Goal: Navigation & Orientation: Go to known website

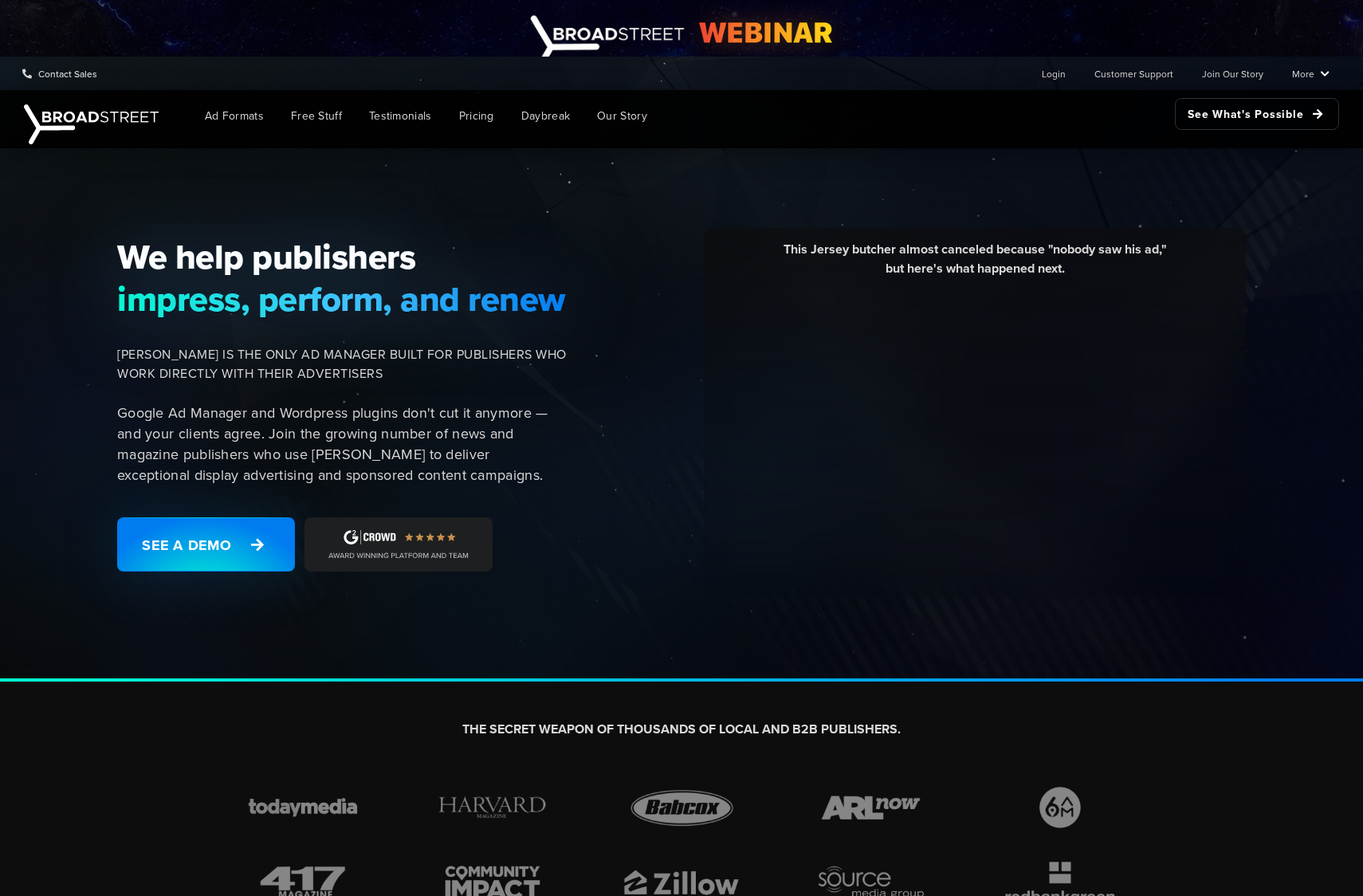
scroll to position [298, 0]
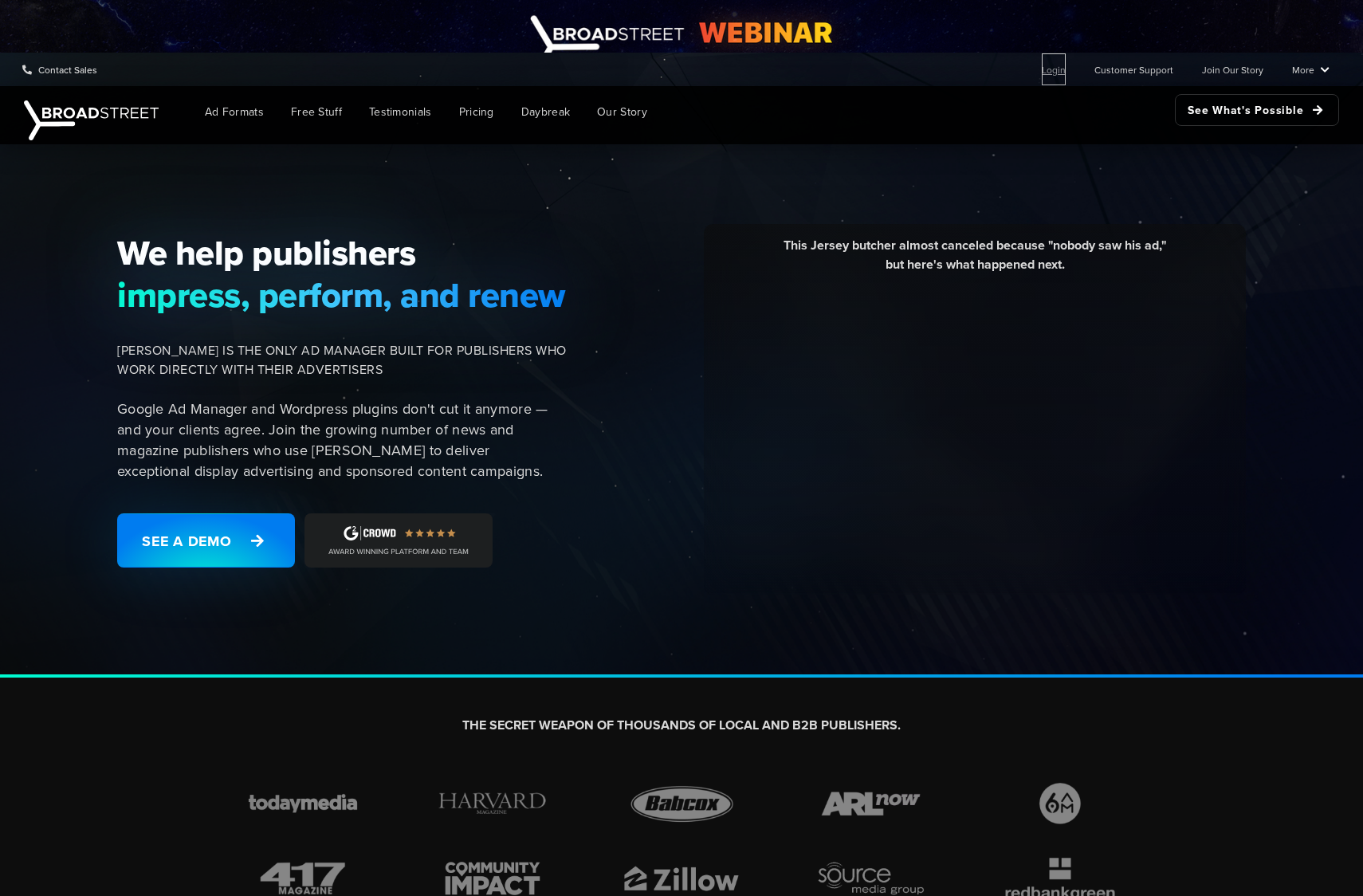
drag, startPoint x: 0, startPoint y: 0, endPoint x: 1055, endPoint y: 65, distance: 1057.0
click at [1055, 65] on link "Login" at bounding box center [1054, 69] width 24 height 32
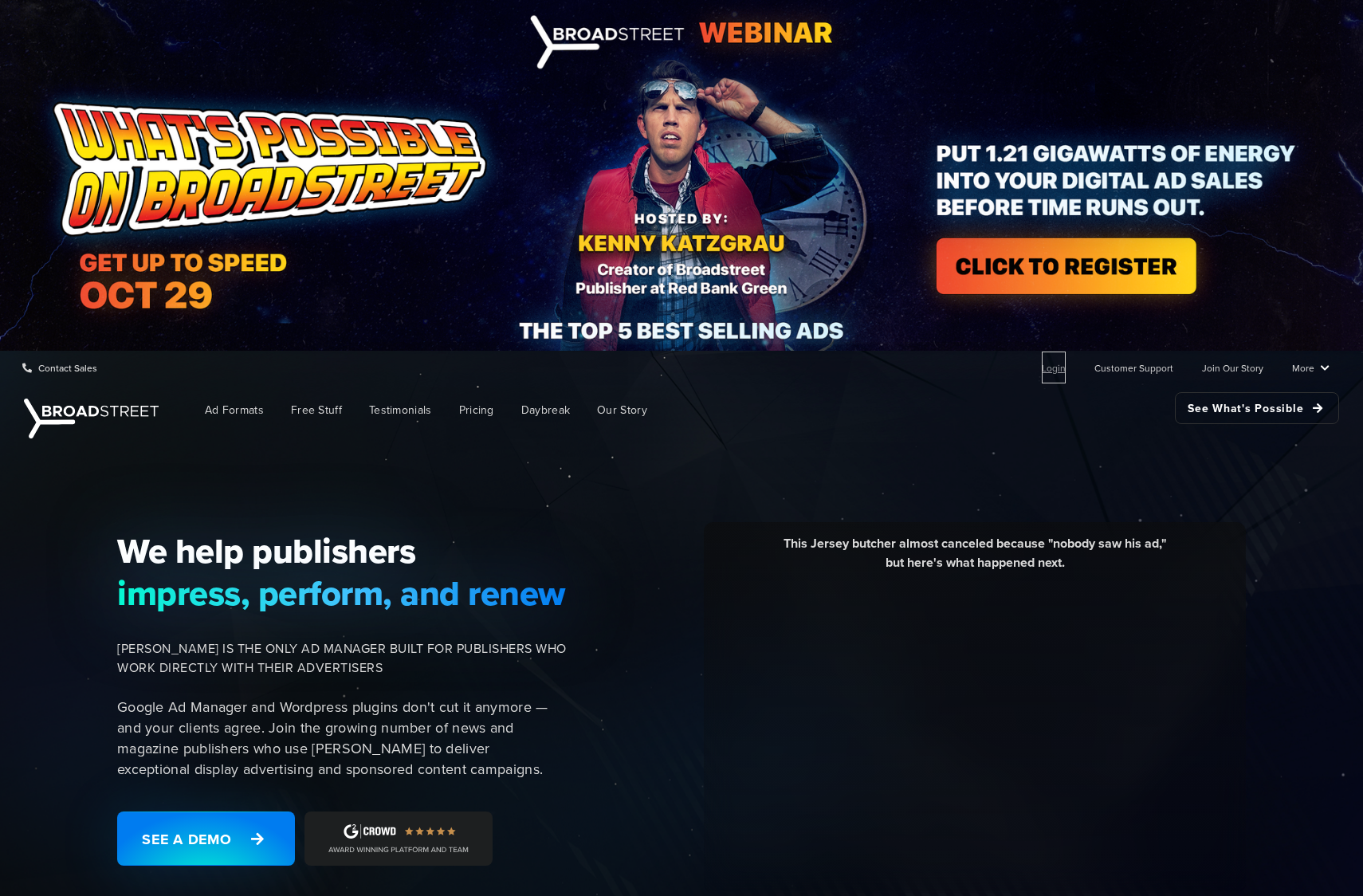
click at [1055, 366] on link "Login" at bounding box center [1054, 368] width 24 height 32
click at [1061, 373] on link "Login" at bounding box center [1054, 368] width 24 height 32
